Goal: Information Seeking & Learning: Learn about a topic

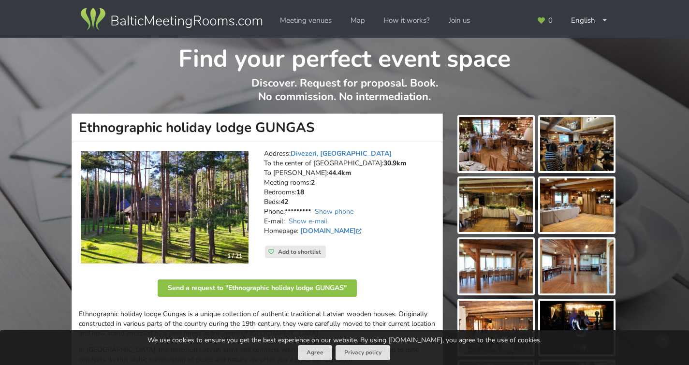
scroll to position [558, 0]
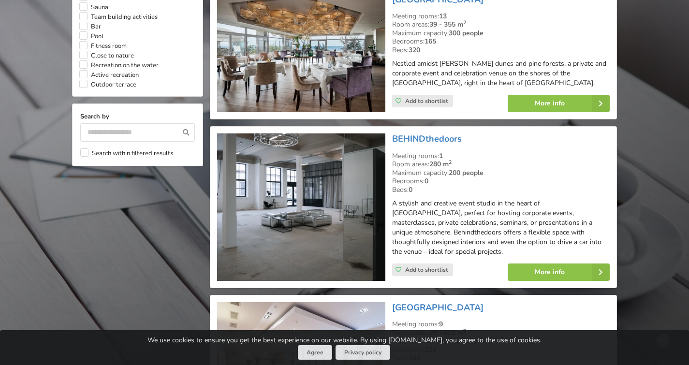
scroll to position [836, 0]
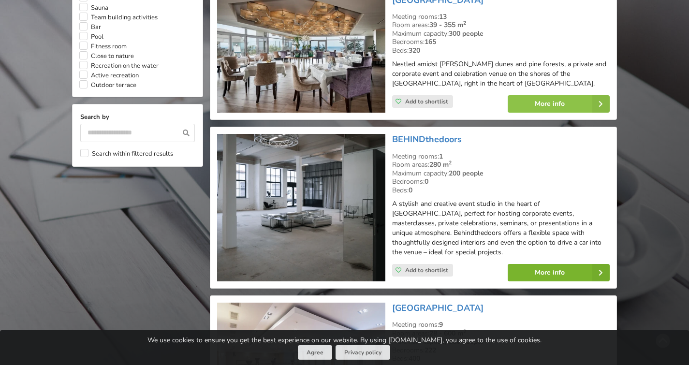
click at [546, 267] on link "More info" at bounding box center [559, 272] width 102 height 17
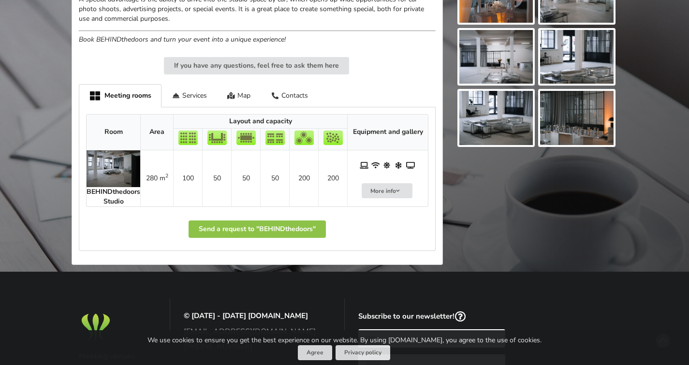
scroll to position [399, 0]
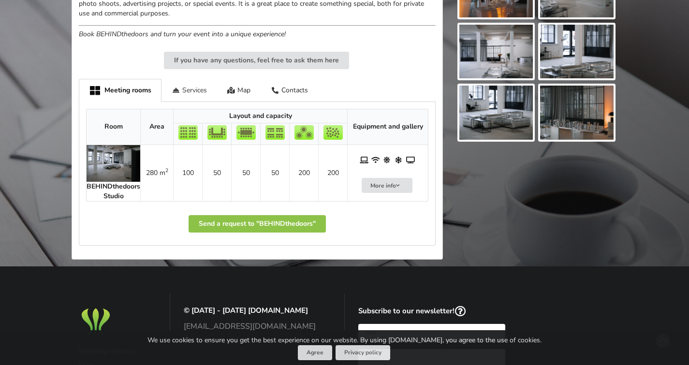
click at [205, 95] on div "Services" at bounding box center [190, 90] width 56 height 23
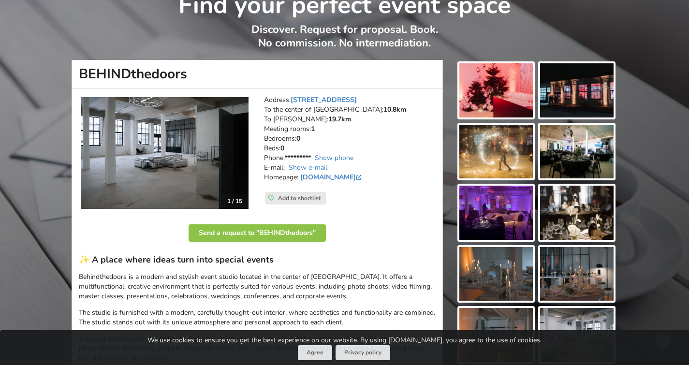
scroll to position [0, 0]
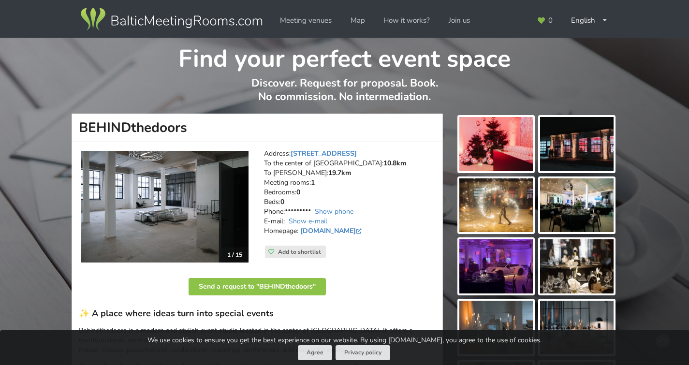
click at [186, 202] on img at bounding box center [165, 207] width 168 height 112
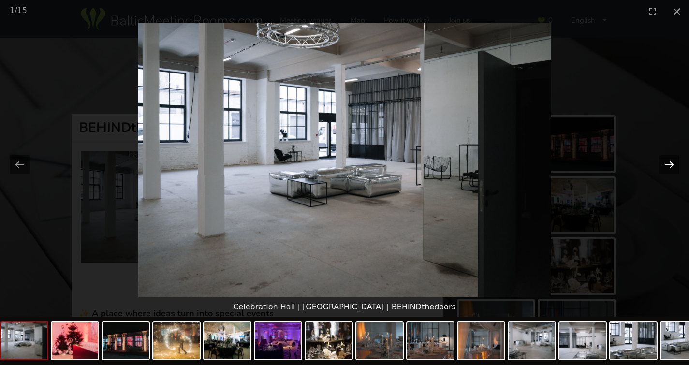
click at [663, 166] on button "Next slide" at bounding box center [669, 164] width 20 height 19
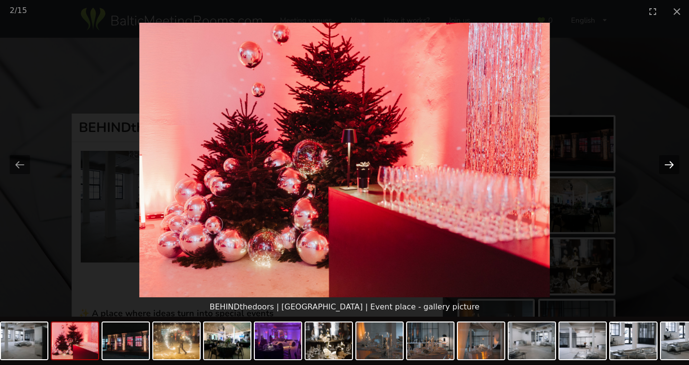
click at [663, 166] on button "Next slide" at bounding box center [669, 164] width 20 height 19
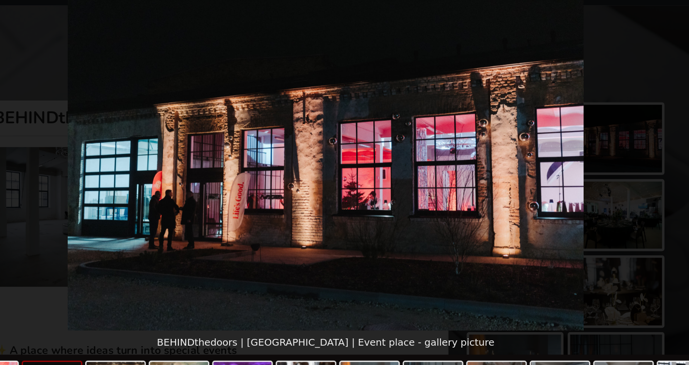
click at [541, 163] on img at bounding box center [344, 160] width 413 height 275
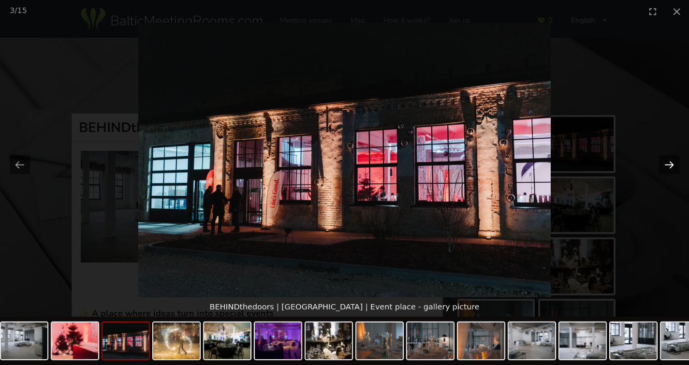
click at [667, 164] on button "Next slide" at bounding box center [669, 164] width 20 height 19
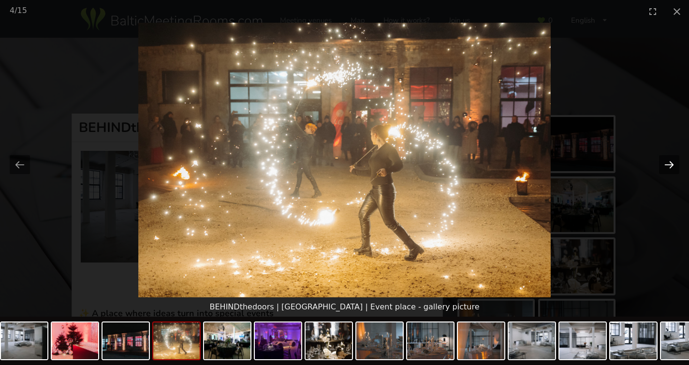
click at [667, 163] on button "Next slide" at bounding box center [669, 164] width 20 height 19
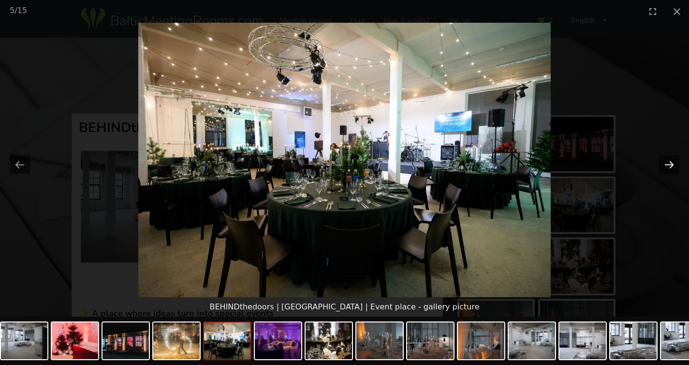
click at [668, 165] on button "Next slide" at bounding box center [669, 164] width 20 height 19
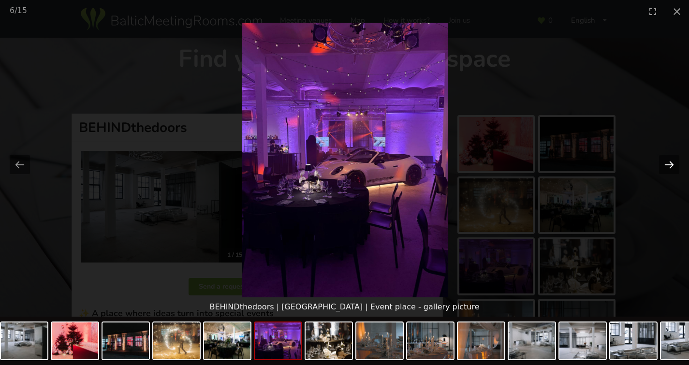
click at [668, 165] on button "Next slide" at bounding box center [669, 164] width 20 height 19
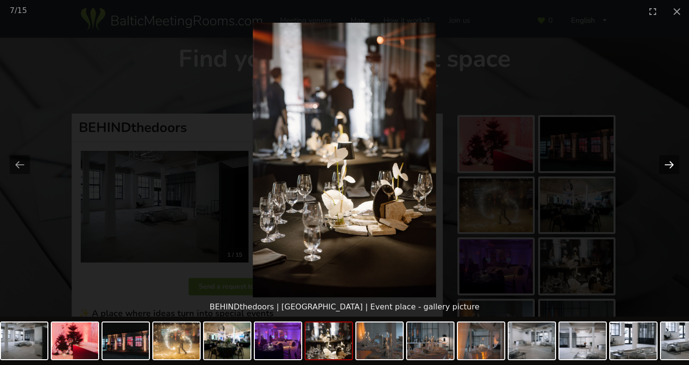
click at [668, 165] on button "Next slide" at bounding box center [669, 164] width 20 height 19
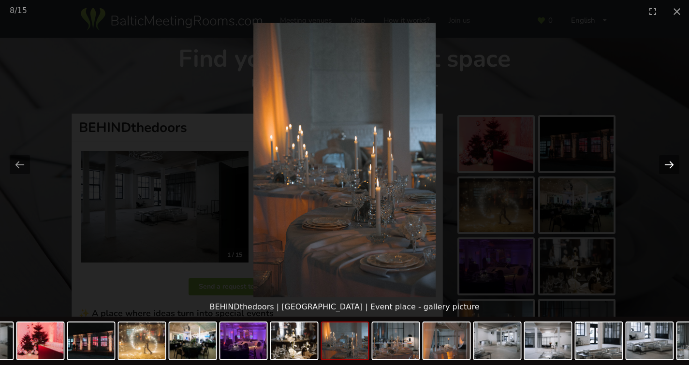
click at [668, 165] on button "Next slide" at bounding box center [669, 164] width 20 height 19
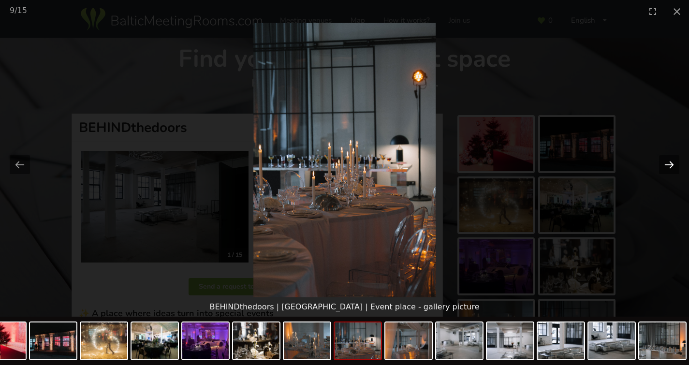
click at [668, 165] on button "Next slide" at bounding box center [669, 164] width 20 height 19
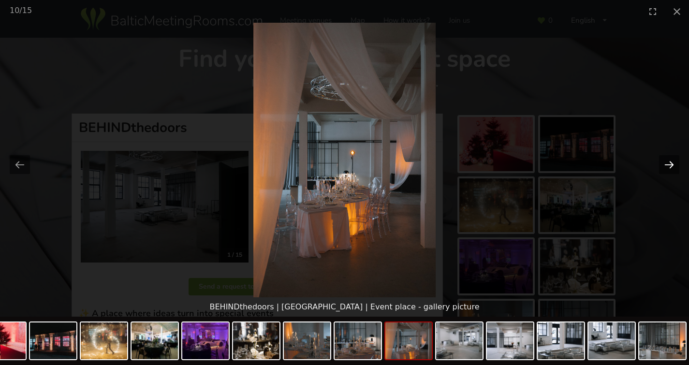
click at [668, 165] on button "Next slide" at bounding box center [669, 164] width 20 height 19
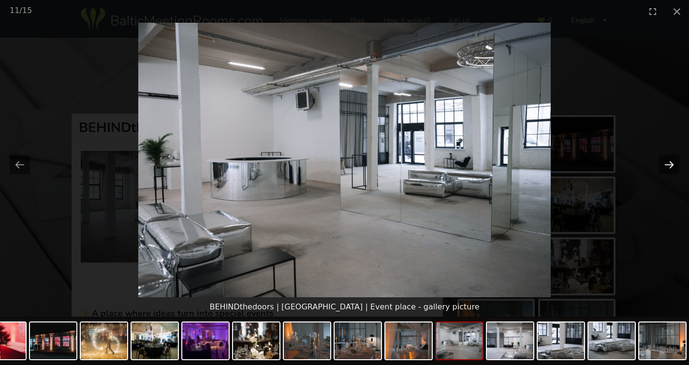
click at [670, 160] on button "Next slide" at bounding box center [669, 164] width 20 height 19
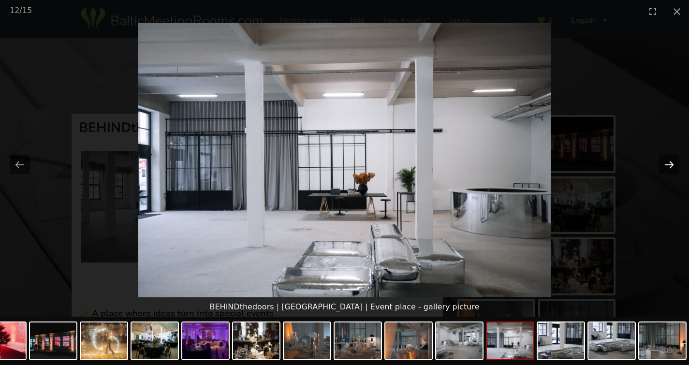
click at [670, 160] on button "Next slide" at bounding box center [669, 164] width 20 height 19
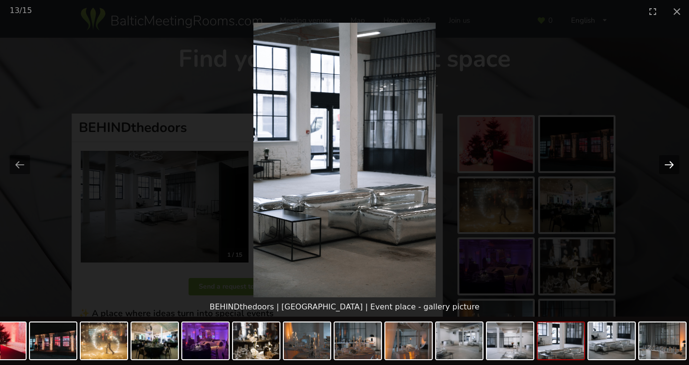
click at [670, 160] on button "Next slide" at bounding box center [669, 164] width 20 height 19
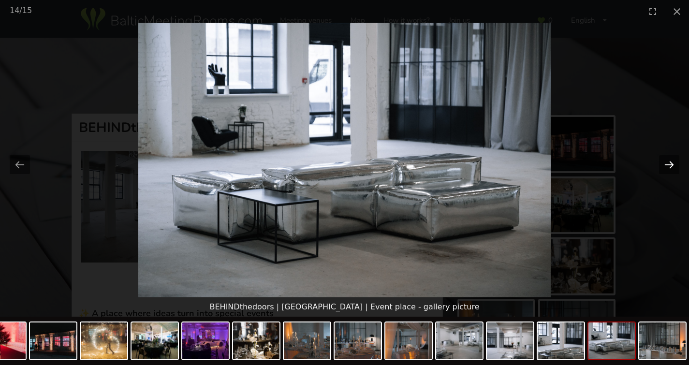
click at [670, 160] on button "Next slide" at bounding box center [669, 164] width 20 height 19
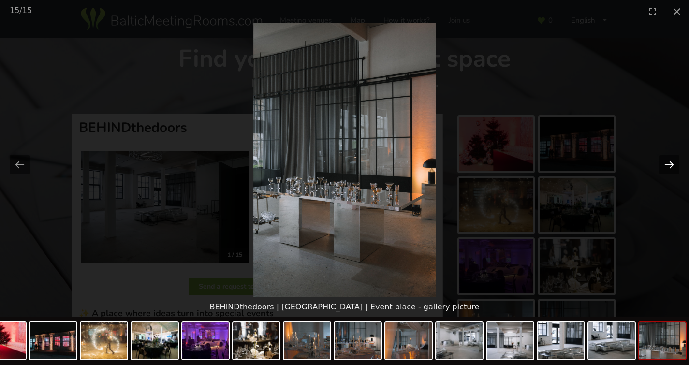
click at [670, 160] on button "Next slide" at bounding box center [669, 164] width 20 height 19
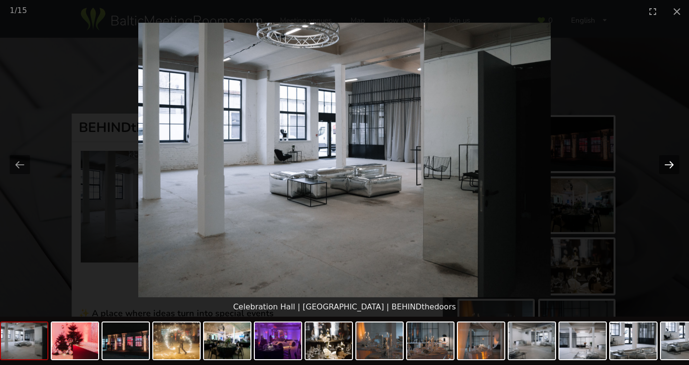
click at [670, 160] on button "Next slide" at bounding box center [669, 164] width 20 height 19
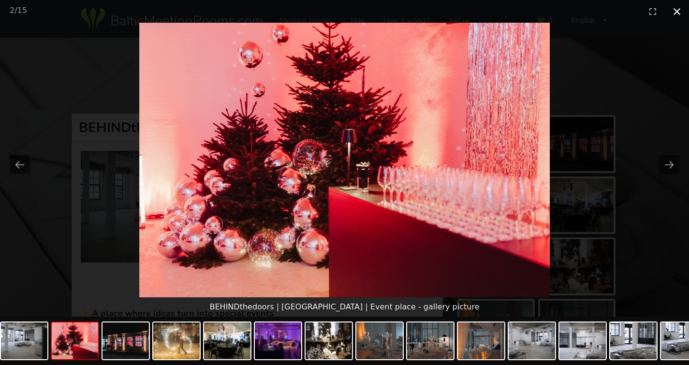
click at [679, 12] on button "Close gallery" at bounding box center [677, 11] width 24 height 23
